Goal: Answer question/provide support

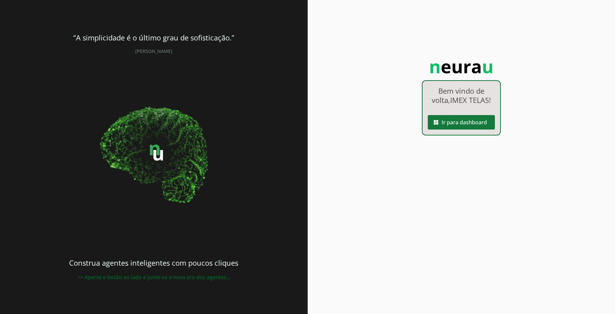
click at [456, 118] on span at bounding box center [461, 123] width 67 height 16
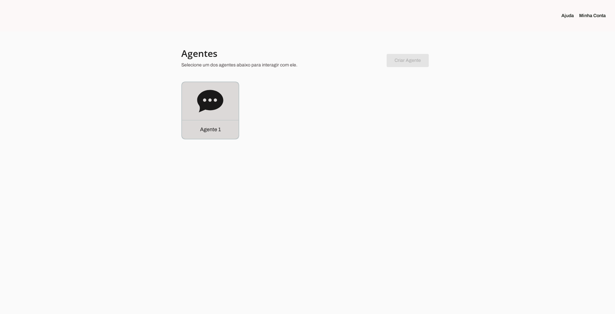
click at [220, 93] on icon at bounding box center [210, 101] width 26 height 26
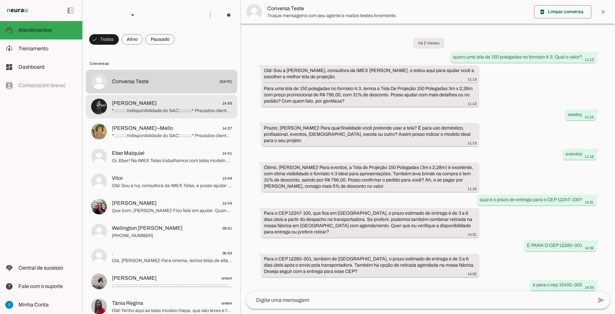
scroll to position [300, 0]
